Goal: Task Accomplishment & Management: Complete application form

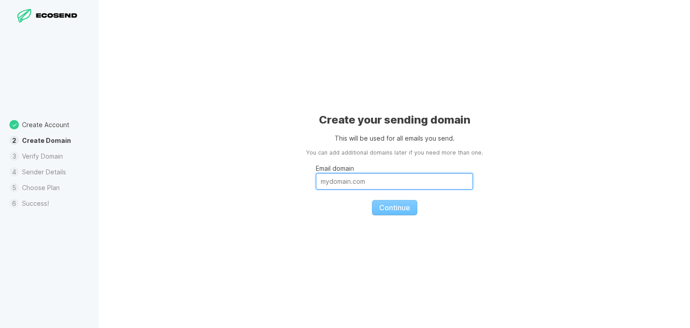
click at [356, 181] on input "Email domain" at bounding box center [394, 181] width 157 height 17
paste input "[DOMAIN_NAME]"
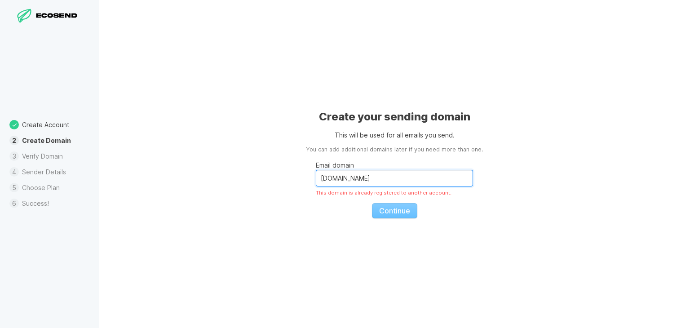
type input "[DOMAIN_NAME]"
click at [384, 201] on fieldset "Email domain [DOMAIN_NAME] This domain is already registered to another account…" at bounding box center [394, 186] width 157 height 64
click at [383, 208] on fieldset "Email domain [DOMAIN_NAME] This domain is already registered to another account…" at bounding box center [394, 186] width 157 height 64
click at [393, 171] on input "[DOMAIN_NAME]" at bounding box center [394, 178] width 157 height 17
click at [52, 155] on li "Verify Domain" at bounding box center [49, 156] width 99 height 16
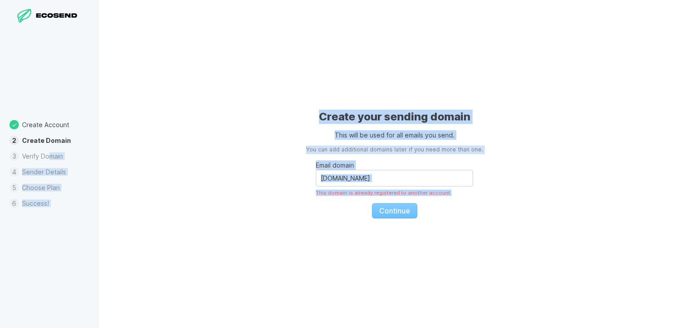
drag, startPoint x: 52, startPoint y: 155, endPoint x: 551, endPoint y: 239, distance: 506.8
click at [551, 239] on div "Welcome to EcoSend It's great to have you here! Let's get started… Create Accou…" at bounding box center [345, 164] width 690 height 328
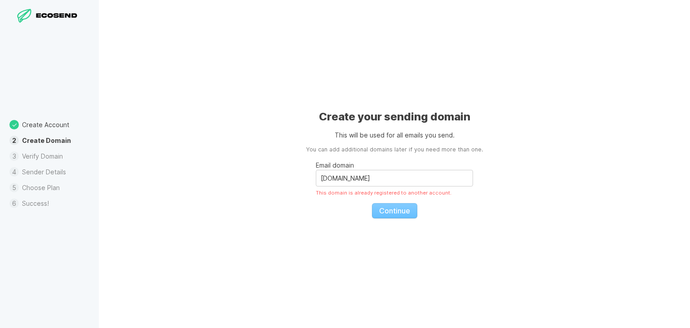
click at [380, 205] on fieldset "Email domain [DOMAIN_NAME] This domain is already registered to another account…" at bounding box center [394, 186] width 157 height 64
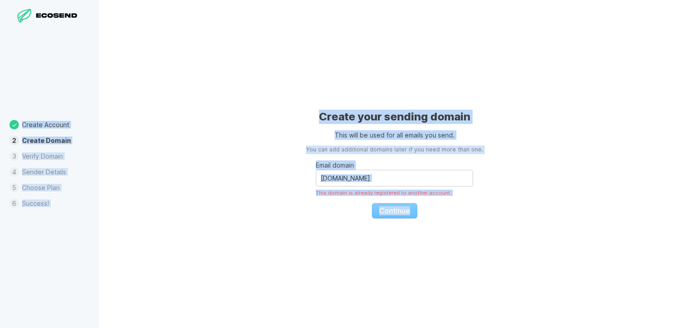
drag, startPoint x: 380, startPoint y: 205, endPoint x: 72, endPoint y: 35, distance: 352.1
click at [72, 35] on div "Welcome to EcoSend It's great to have you here! Let's get started… Create Accou…" at bounding box center [345, 164] width 690 height 328
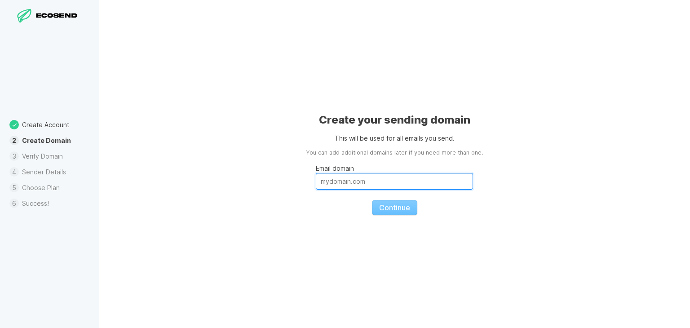
click at [396, 181] on input "Email domain" at bounding box center [394, 181] width 157 height 17
click at [337, 184] on input "Email domain" at bounding box center [394, 181] width 157 height 17
click at [42, 124] on li "Create Account" at bounding box center [49, 125] width 99 height 16
click at [386, 169] on p "Email domain" at bounding box center [394, 167] width 157 height 9
click at [386, 173] on input "Email domain" at bounding box center [394, 181] width 157 height 17
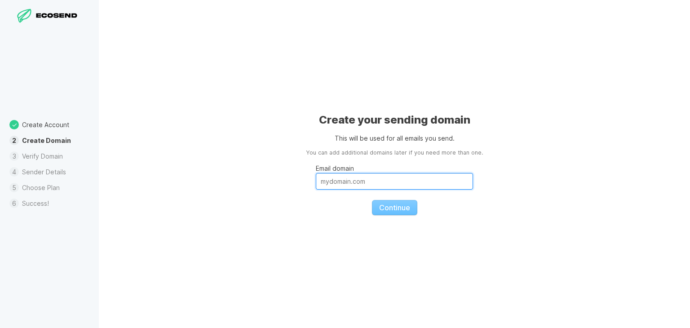
click at [381, 173] on input "Email domain" at bounding box center [394, 181] width 157 height 17
click at [381, 185] on input "Email domain" at bounding box center [394, 181] width 157 height 17
